Goal: Task Accomplishment & Management: Manage account settings

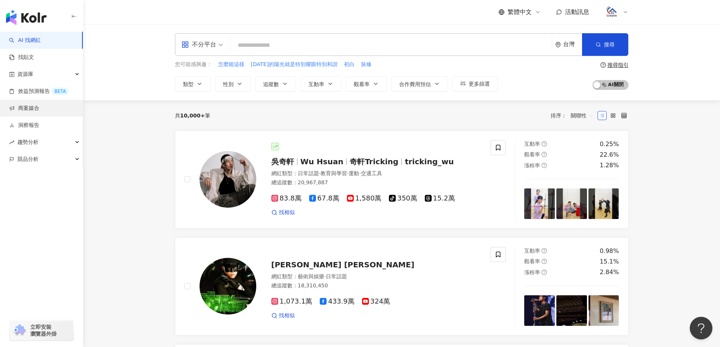
click at [39, 109] on link "商案媒合" at bounding box center [24, 109] width 30 height 8
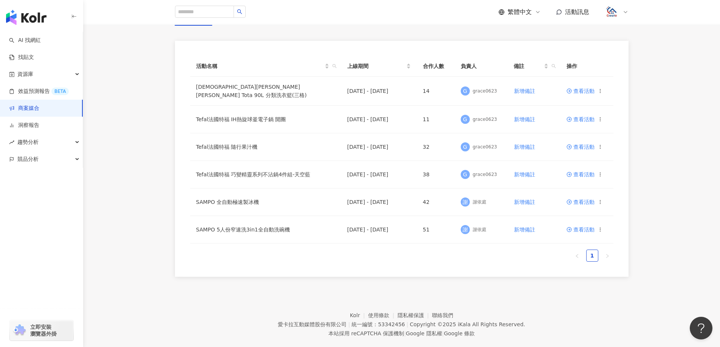
scroll to position [74, 0]
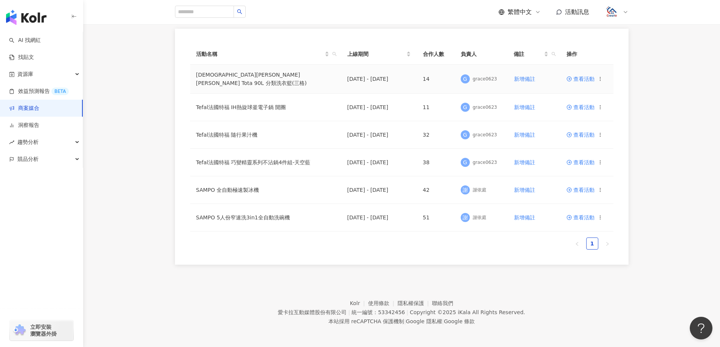
click at [586, 78] on span "查看活動" at bounding box center [581, 78] width 28 height 5
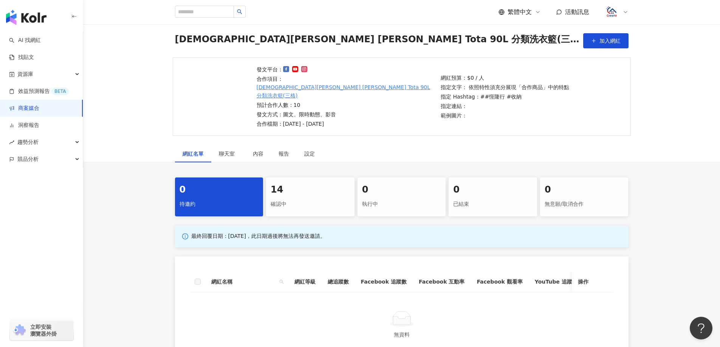
scroll to position [120, 0]
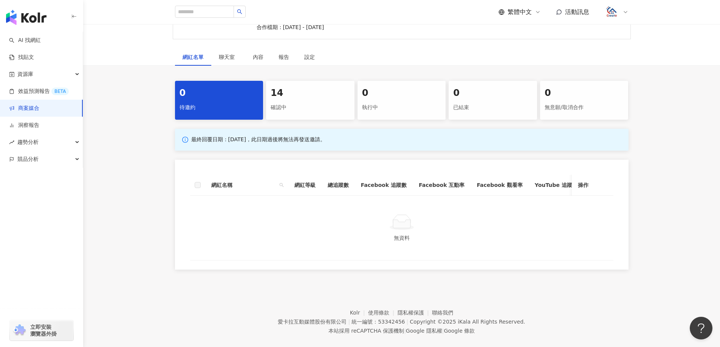
click at [351, 98] on div "14 確認中" at bounding box center [310, 100] width 88 height 39
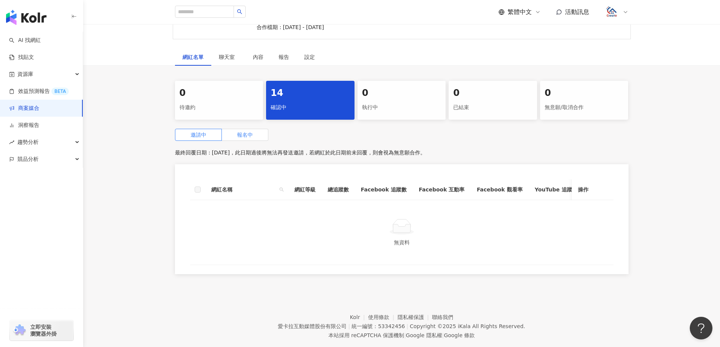
click at [239, 132] on span "報名中" at bounding box center [245, 135] width 16 height 6
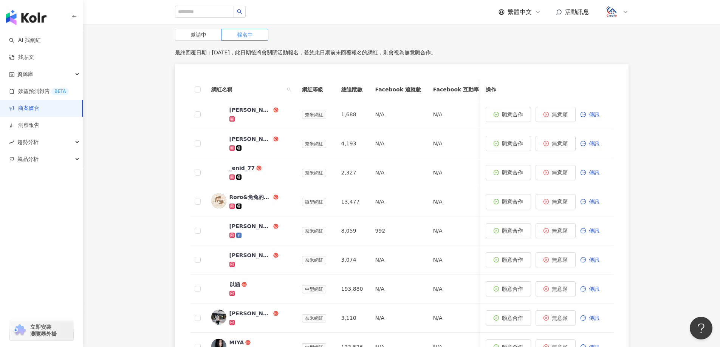
scroll to position [220, 0]
click at [39, 110] on link "商案媒合" at bounding box center [24, 109] width 30 height 8
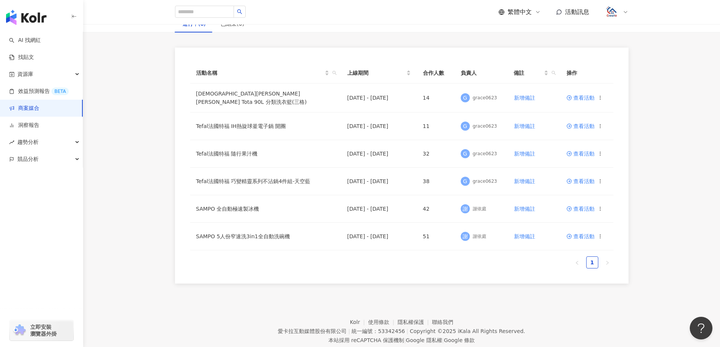
scroll to position [56, 0]
click at [157, 191] on div "活動名稱 上線期間 合作人數 負責人 備註 操作 英國[PERSON_NAME] [PERSON_NAME] Tota 90L 分類洗衣籃(三格) [DATE…" at bounding box center [401, 165] width 637 height 236
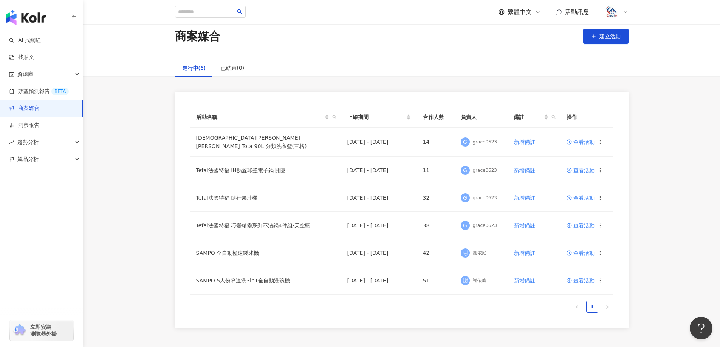
scroll to position [10, 0]
drag, startPoint x: 641, startPoint y: 122, endPoint x: 505, endPoint y: 28, distance: 165.2
click at [505, 28] on main "商案媒合 建立活動 進行中(6) 已結束(0) 活動名稱 上線期間 合作人數 負責人 備註 操作 英國[PERSON_NAME] [PERSON_NAME] …" at bounding box center [401, 171] width 637 height 315
click at [654, 138] on div "活動名稱 上線期間 合作人數 負責人 備註 操作 英國[PERSON_NAME] [PERSON_NAME] Tota 90L 分類洗衣籃(三格) [DATE…" at bounding box center [401, 211] width 637 height 236
